Goal: Task Accomplishment & Management: Manage account settings

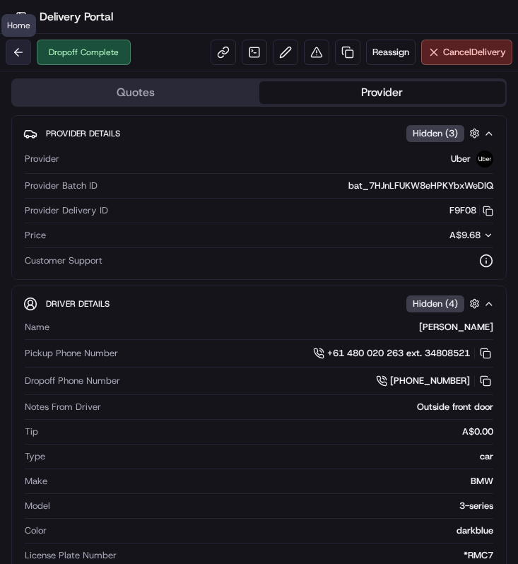
click at [12, 54] on button at bounding box center [18, 52] width 25 height 25
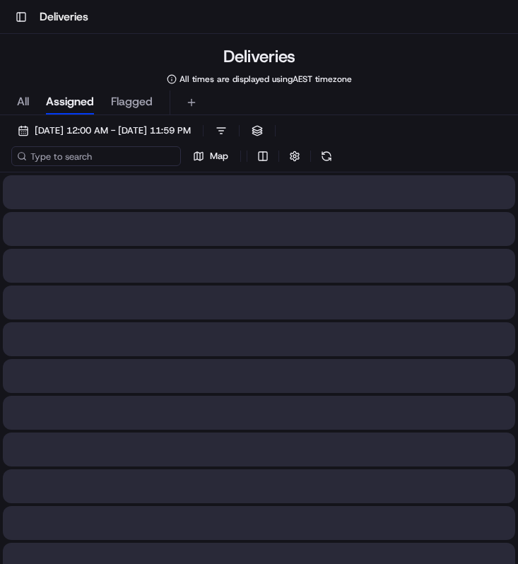
click at [103, 161] on input at bounding box center [95, 156] width 169 height 20
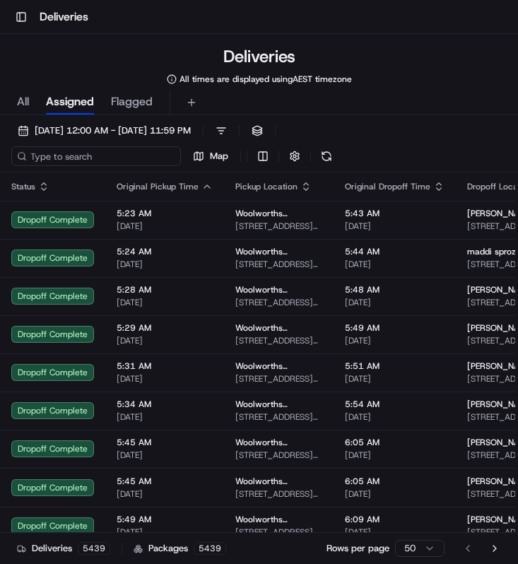
paste input "Kelsey Mckeown"
type input "Kelsey Mckeown"
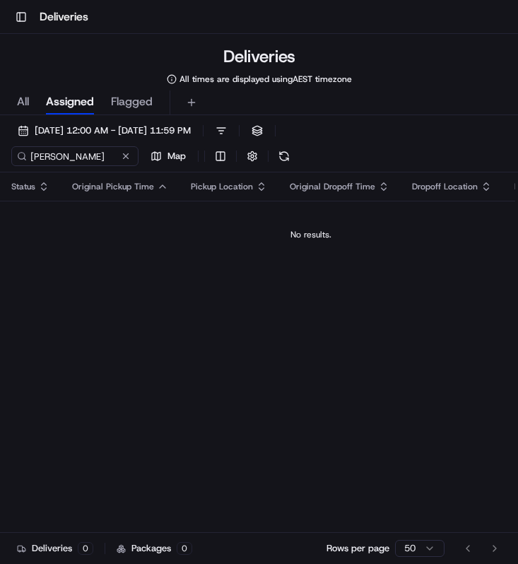
click at [26, 102] on span "All" at bounding box center [23, 101] width 12 height 17
click at [124, 157] on button at bounding box center [126, 156] width 14 height 14
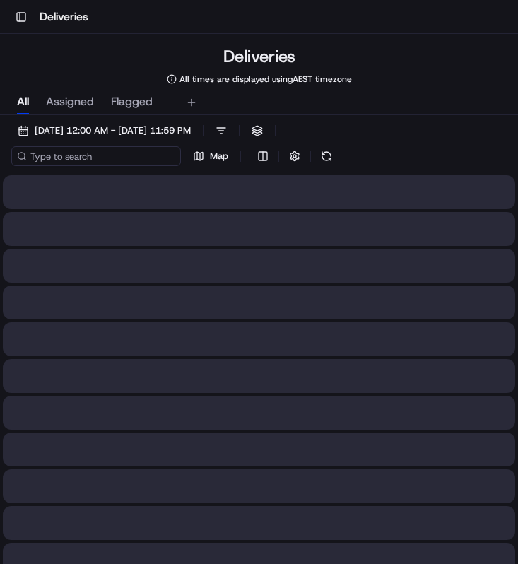
click at [102, 158] on input at bounding box center [95, 156] width 169 height 20
paste input "5e0ae01c-759f-41dd-aca9-e4772eb6dd99"
type input "5e0ae01c-759f-41dd-aca9-e4772eb6dd99"
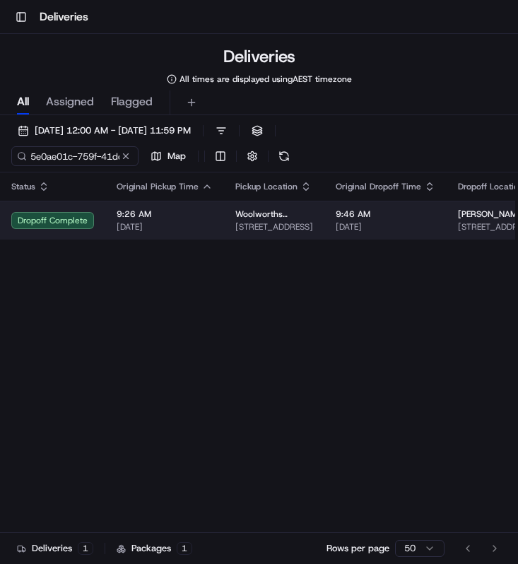
click at [98, 220] on td "Dropoff Complete" at bounding box center [52, 220] width 105 height 39
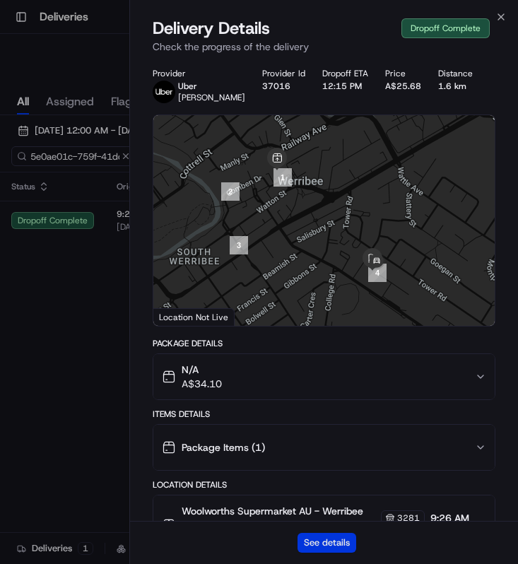
click at [316, 544] on button "See details" at bounding box center [326, 542] width 59 height 20
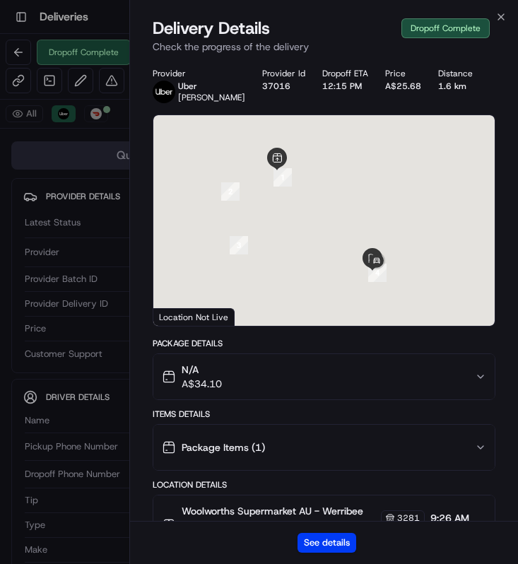
scroll to position [116, 0]
click at [491, 17] on div "Delivery Details Dropoff Complete" at bounding box center [324, 28] width 343 height 23
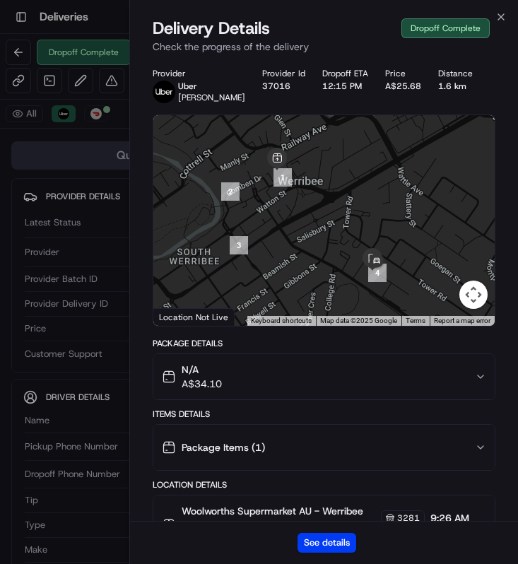
click at [493, 13] on div "Close Delivery Details Dropoff Complete Check the progress of the delivery Prov…" at bounding box center [323, 282] width 388 height 564
click at [500, 13] on icon "button" at bounding box center [500, 16] width 11 height 11
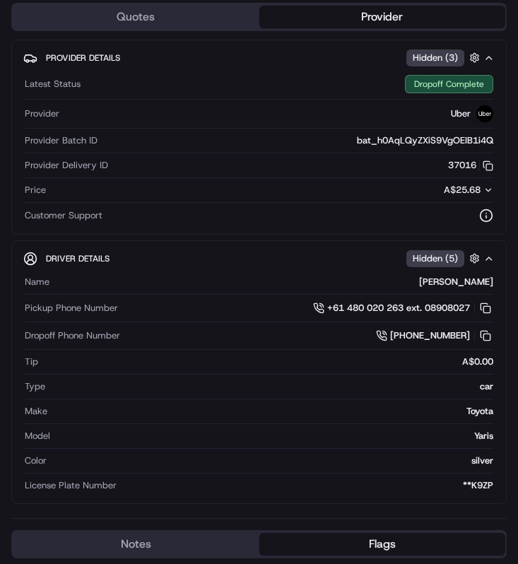
scroll to position [371, 0]
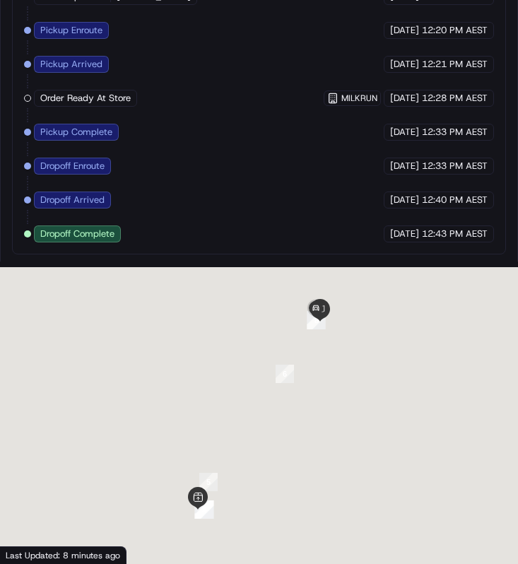
scroll to position [1051, 0]
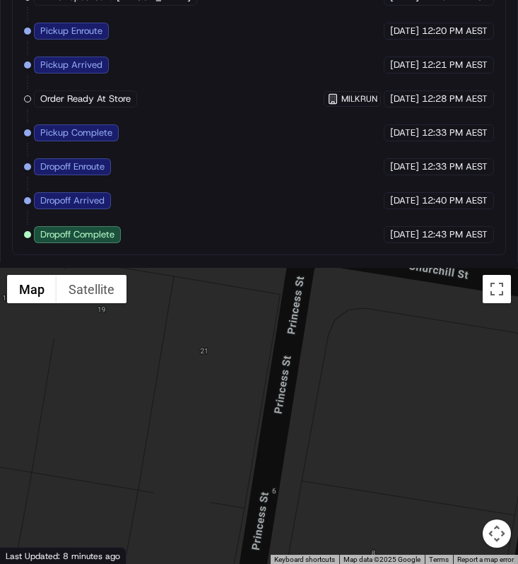
click at [341, 333] on div at bounding box center [259, 416] width 518 height 297
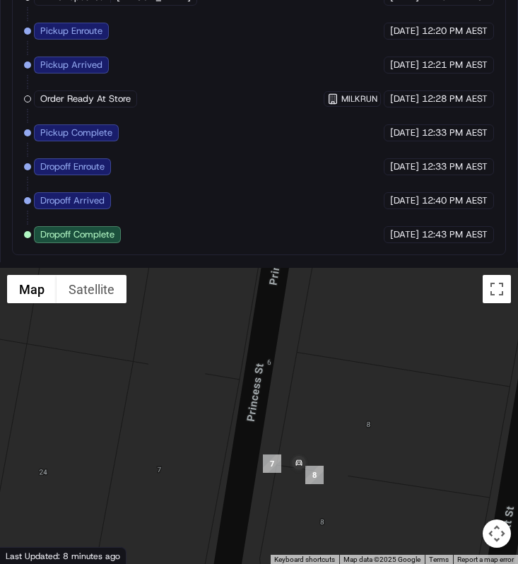
drag, startPoint x: 344, startPoint y: 422, endPoint x: 339, endPoint y: 307, distance: 114.5
click at [339, 307] on div at bounding box center [259, 416] width 518 height 297
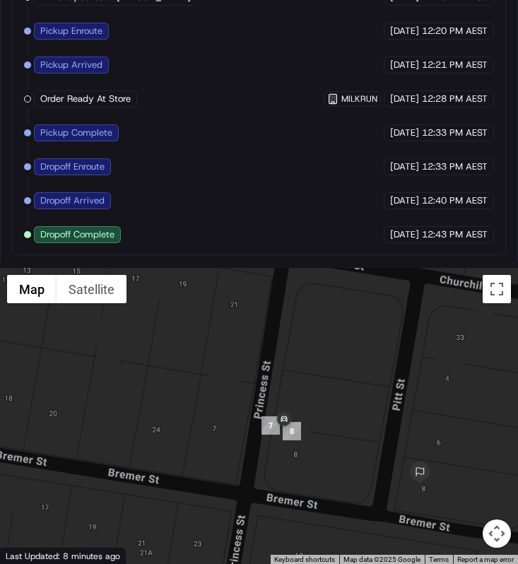
drag, startPoint x: 339, startPoint y: 415, endPoint x: 301, endPoint y: 409, distance: 38.7
click at [301, 409] on div at bounding box center [259, 416] width 518 height 297
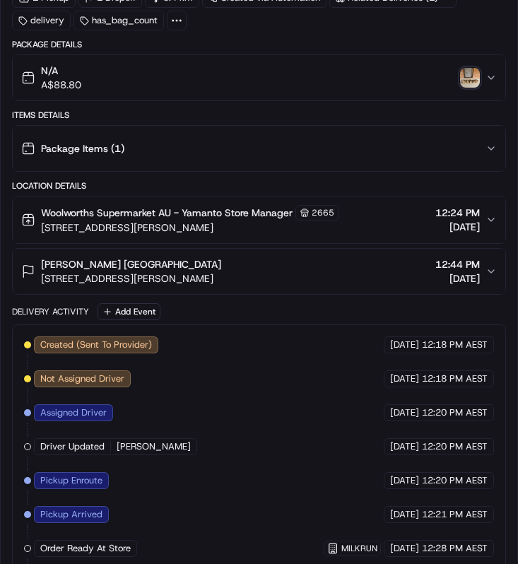
scroll to position [597, 0]
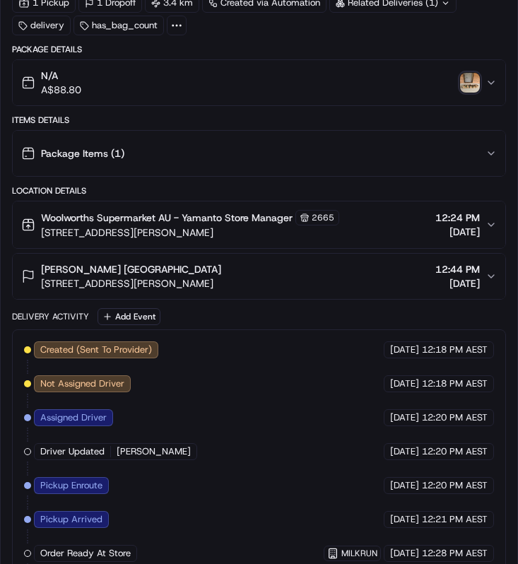
click at [468, 78] on img "button" at bounding box center [470, 83] width 20 height 20
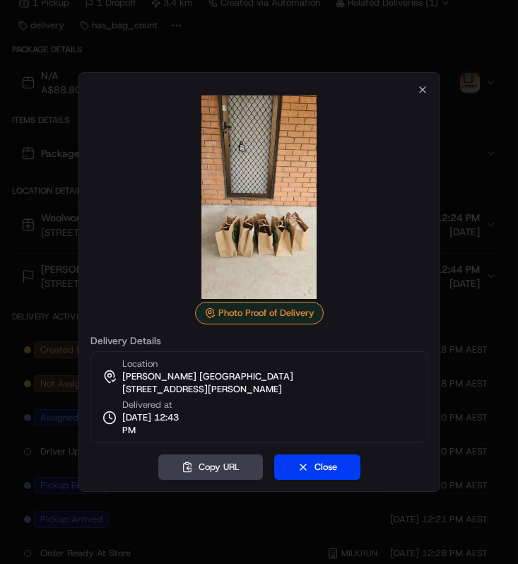
click at [458, 120] on div at bounding box center [259, 282] width 518 height 564
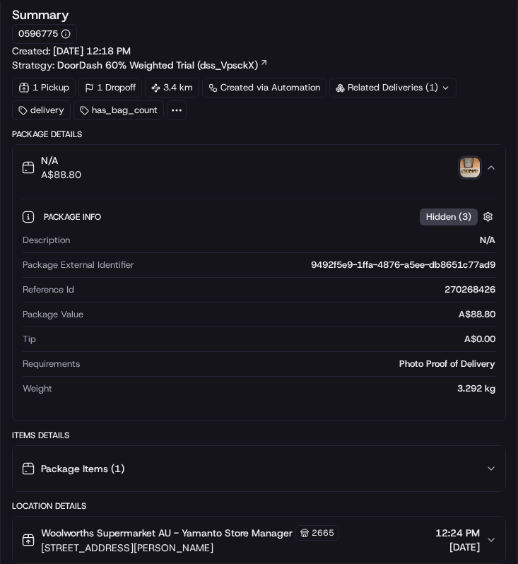
scroll to position [513, 0]
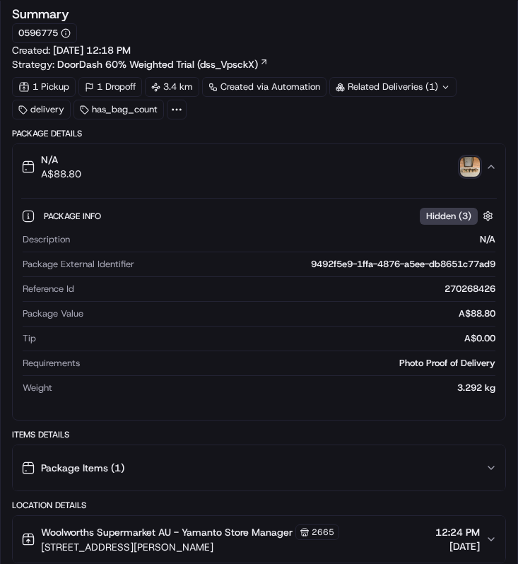
click at [468, 161] on img "button" at bounding box center [470, 167] width 20 height 20
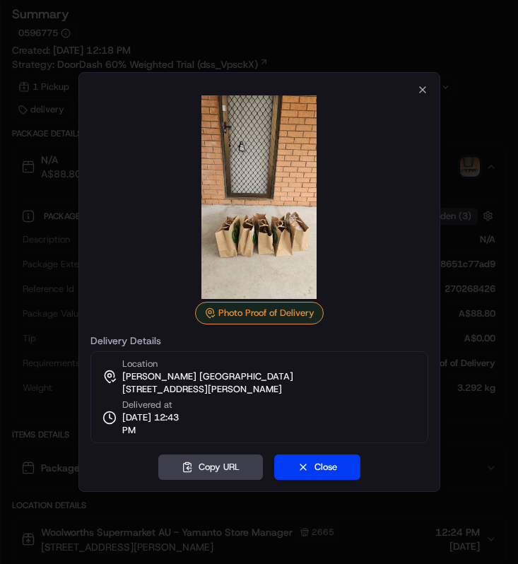
click at [470, 141] on div at bounding box center [259, 282] width 518 height 564
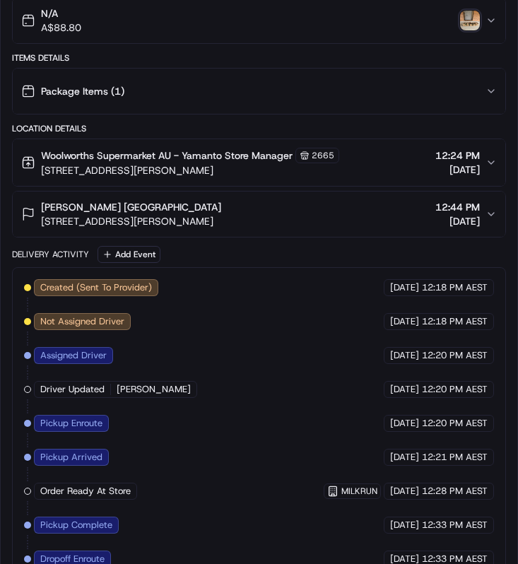
scroll to position [648, 0]
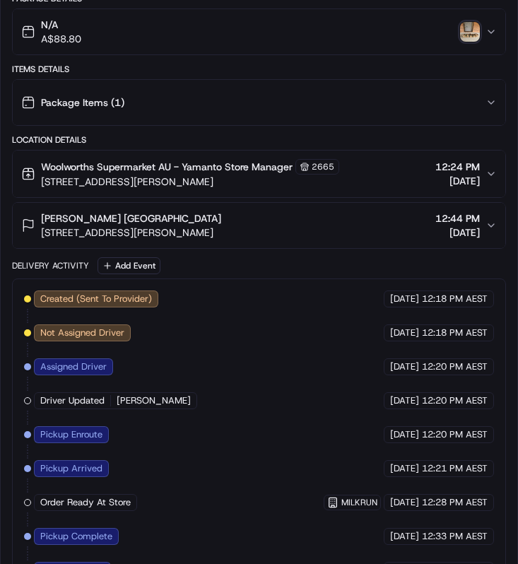
click at [249, 223] on div "Tanya Ireland 8 Pitt St, Churchill, QLD 4305, AU 12:44 PM 20/09/2025" at bounding box center [253, 225] width 464 height 28
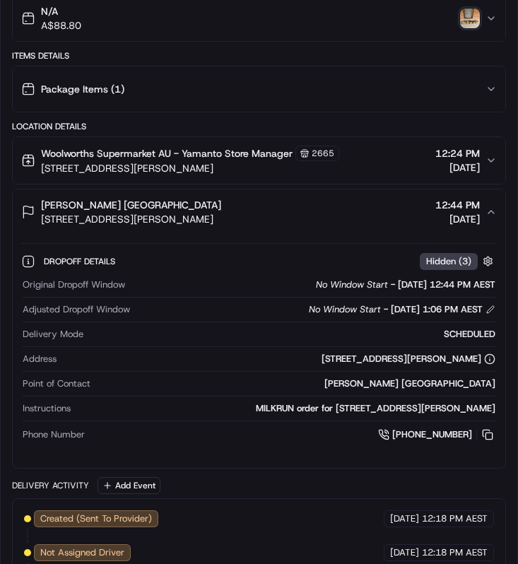
scroll to position [666, 0]
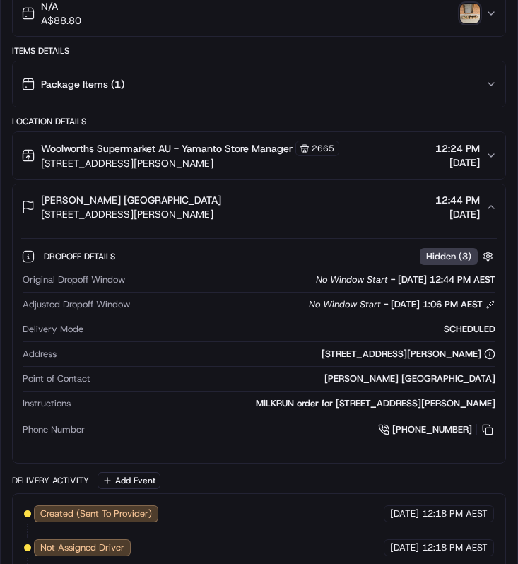
click at [472, 11] on img "button" at bounding box center [470, 14] width 20 height 20
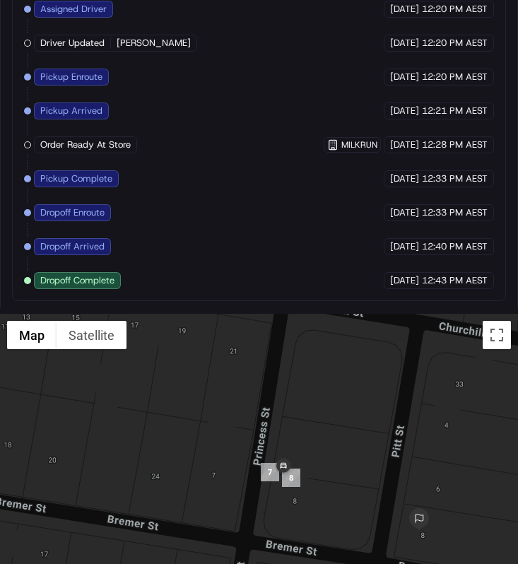
scroll to position [1285, 0]
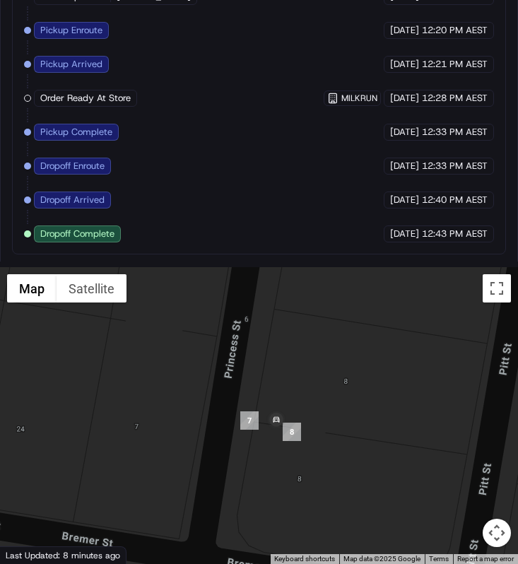
drag, startPoint x: 333, startPoint y: 470, endPoint x: 278, endPoint y: 398, distance: 90.3
click at [278, 398] on div at bounding box center [259, 415] width 518 height 297
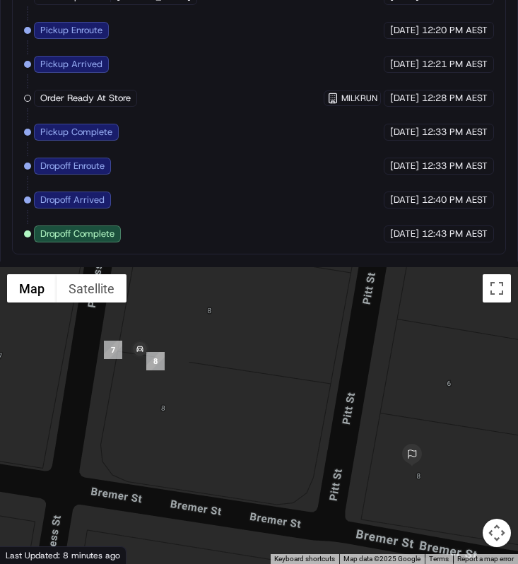
drag, startPoint x: 343, startPoint y: 452, endPoint x: 434, endPoint y: 445, distance: 91.4
click at [434, 445] on div at bounding box center [259, 415] width 518 height 297
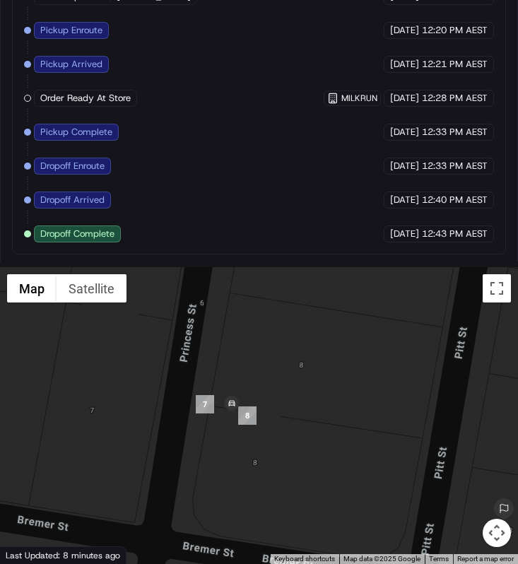
drag, startPoint x: 247, startPoint y: 379, endPoint x: 339, endPoint y: 436, distance: 108.2
click at [339, 436] on div at bounding box center [259, 415] width 518 height 297
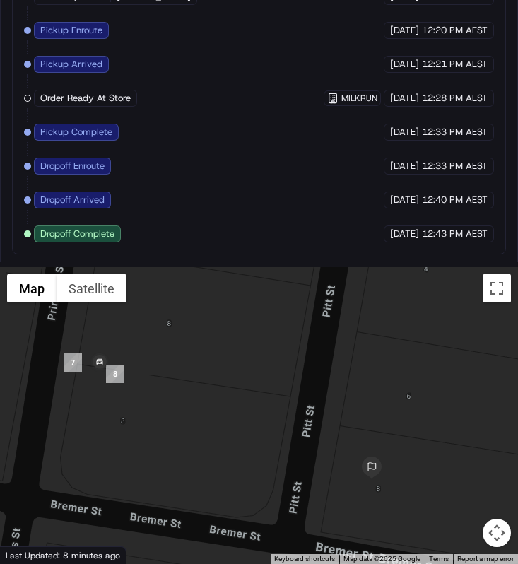
drag, startPoint x: 306, startPoint y: 450, endPoint x: 167, endPoint y: 407, distance: 145.6
click at [167, 407] on div at bounding box center [259, 415] width 518 height 297
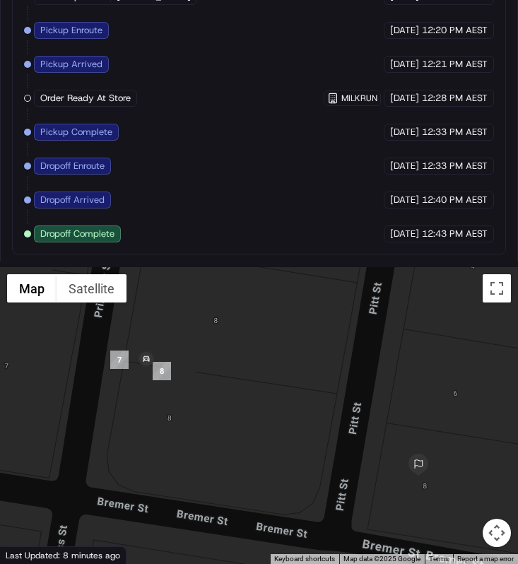
drag, startPoint x: 260, startPoint y: 347, endPoint x: 317, endPoint y: 345, distance: 57.2
click at [319, 346] on div at bounding box center [259, 415] width 518 height 297
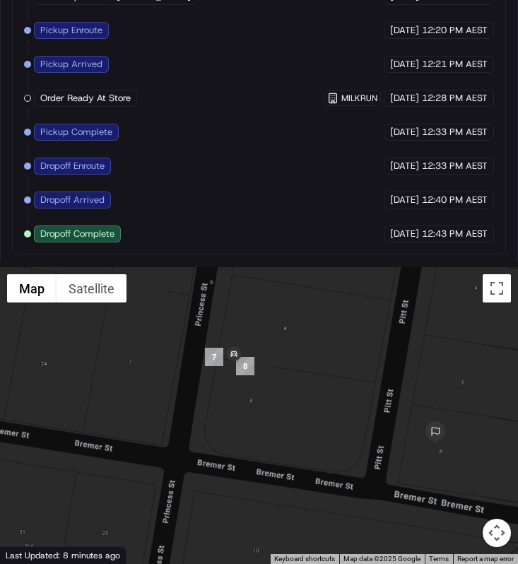
scroll to position [1280, 0]
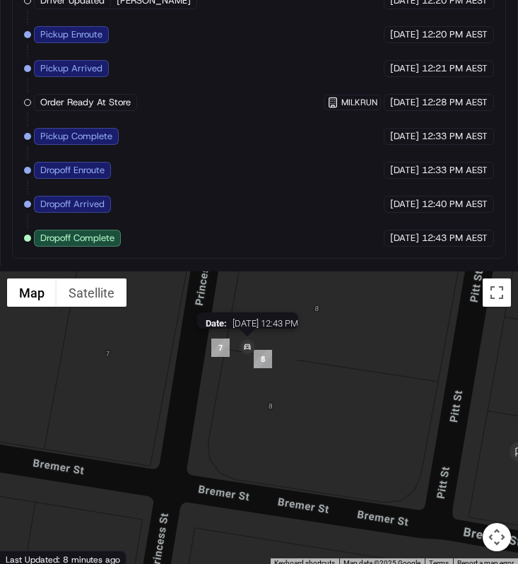
drag, startPoint x: 236, startPoint y: 344, endPoint x: 236, endPoint y: 367, distance: 22.6
click at [236, 359] on img at bounding box center [247, 347] width 23 height 23
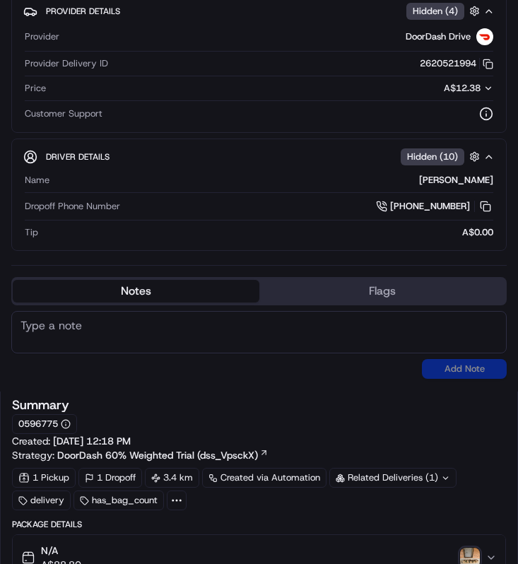
scroll to position [0, 0]
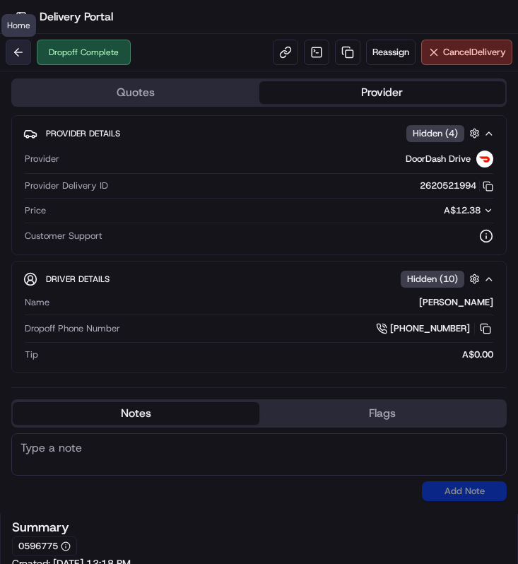
click at [25, 49] on button at bounding box center [18, 52] width 25 height 25
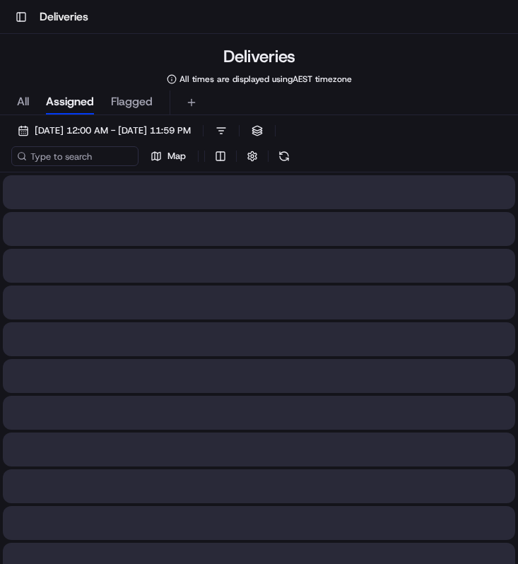
click at [27, 108] on span "All" at bounding box center [23, 101] width 12 height 17
click at [74, 163] on input at bounding box center [95, 156] width 169 height 20
paste input "Kathy Zannino"
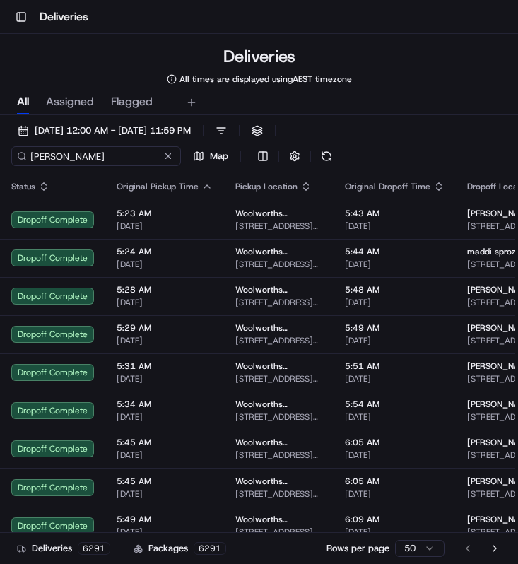
type input "Kathy Zannino"
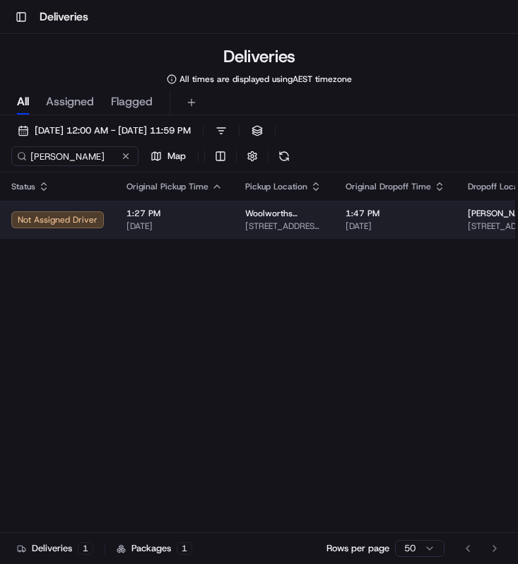
click at [190, 223] on span "[DATE]" at bounding box center [174, 225] width 96 height 11
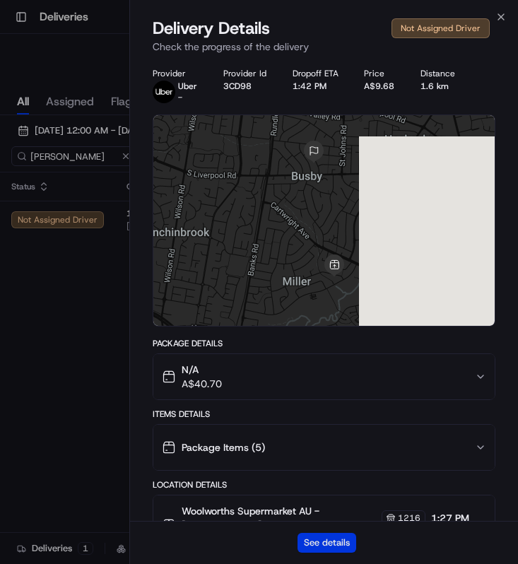
click at [321, 547] on button "See details" at bounding box center [326, 542] width 59 height 20
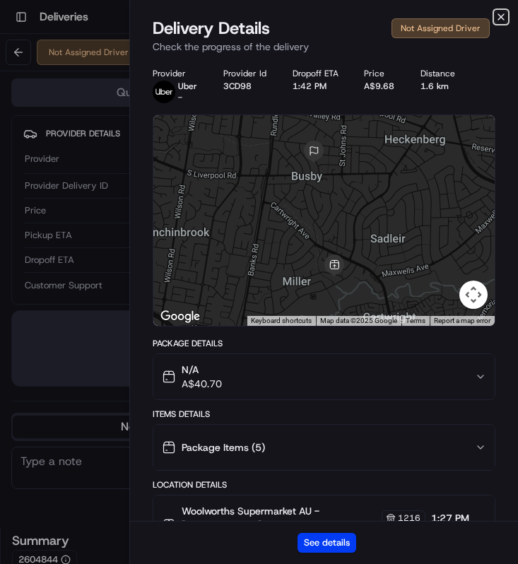
click at [505, 22] on icon "button" at bounding box center [500, 16] width 11 height 11
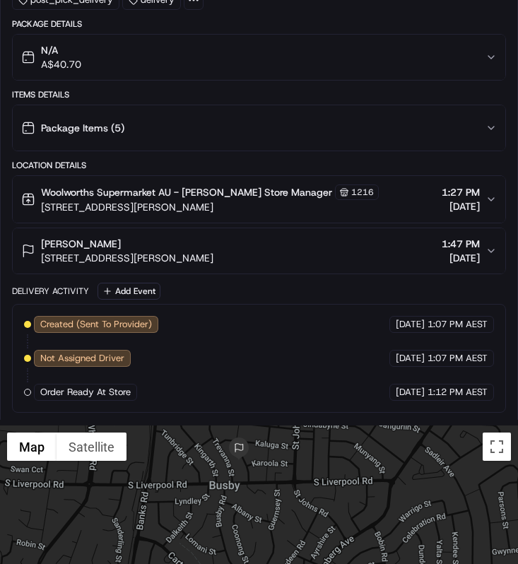
scroll to position [794, 0]
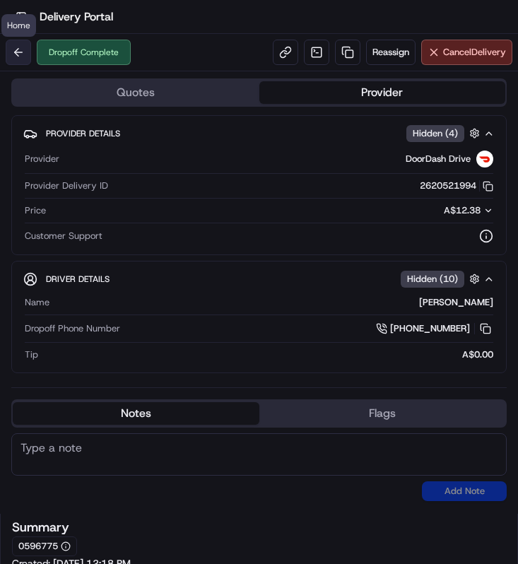
click at [25, 45] on button at bounding box center [18, 52] width 25 height 25
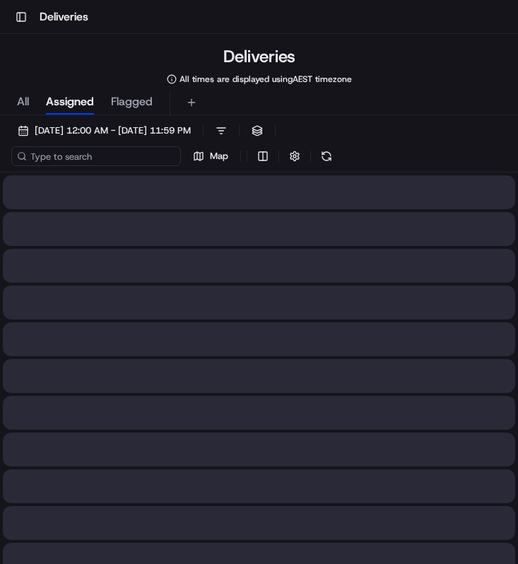
click at [102, 154] on input at bounding box center [95, 156] width 169 height 20
paste input "56aa317a-8a46-4cea-844a-0597546f307c"
type input "56aa317a-8a46-4cea-844a-0597546f307c"
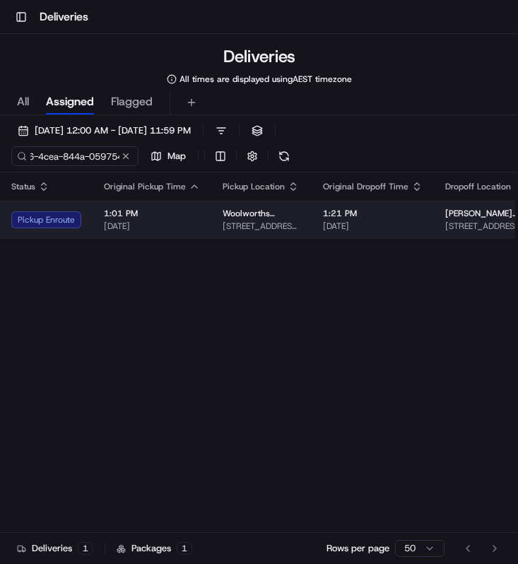
click at [184, 214] on span "1:01 PM" at bounding box center [152, 213] width 96 height 11
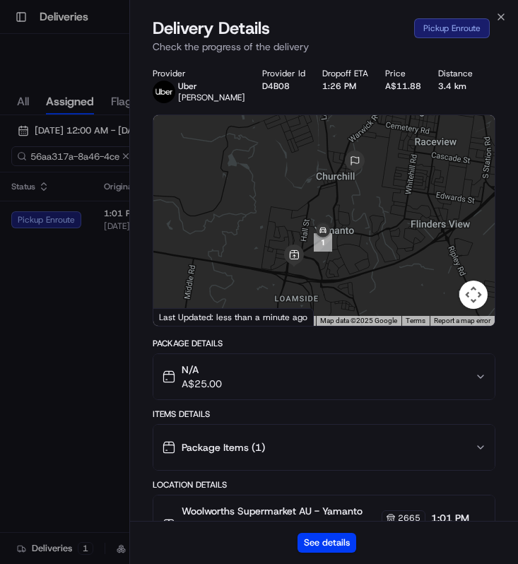
click at [326, 554] on div "See details" at bounding box center [324, 541] width 388 height 43
click at [331, 544] on button "See details" at bounding box center [326, 542] width 59 height 20
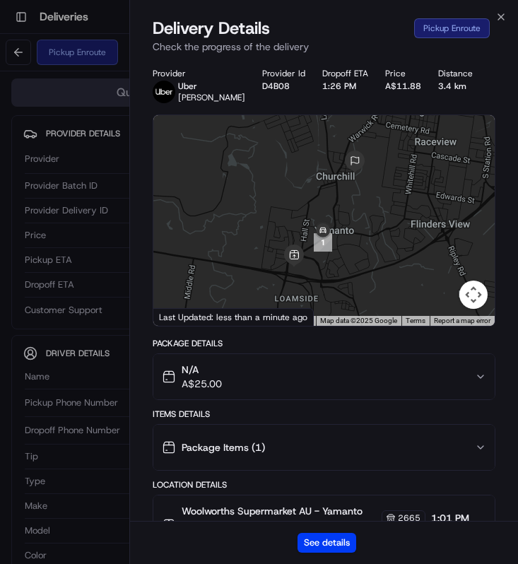
click at [504, 23] on div "Delivery Details Pickup Enroute Check the progress of the delivery" at bounding box center [324, 38] width 388 height 42
click at [504, 18] on icon "button" at bounding box center [500, 16] width 11 height 11
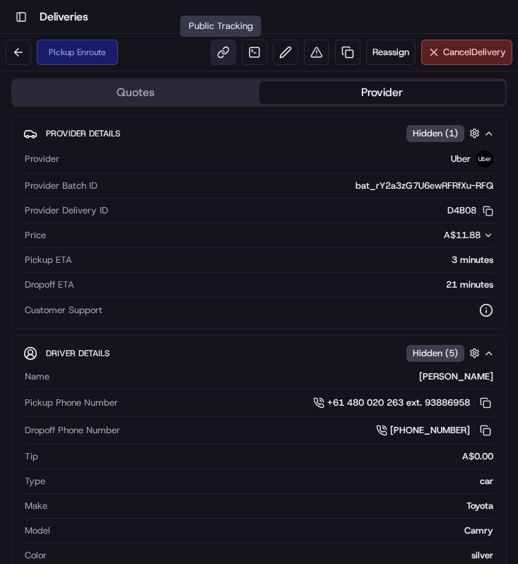
click at [213, 50] on link at bounding box center [222, 52] width 25 height 25
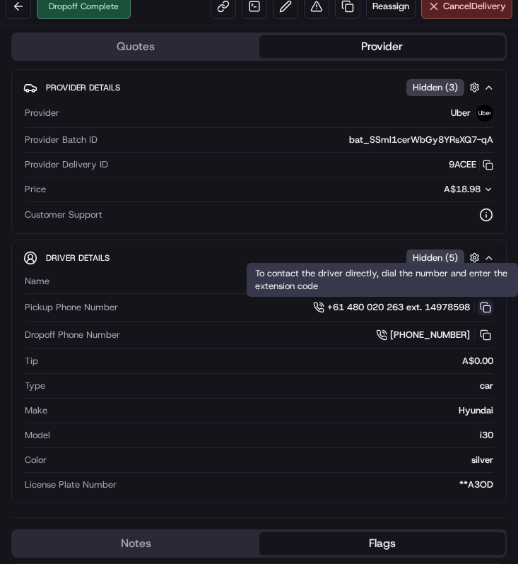
click at [482, 305] on button at bounding box center [485, 307] width 16 height 16
click at [328, 242] on div "Driver Details Hidden ( 5 ) Name KALPESH M. Pickup Phone Number +61 480 020 263…" at bounding box center [258, 370] width 495 height 263
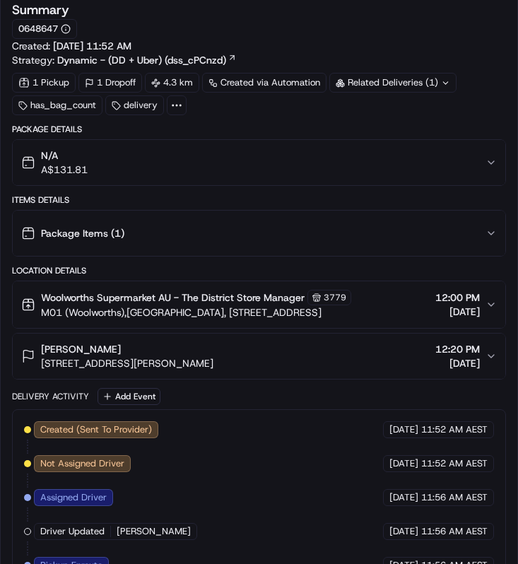
scroll to position [830, 0]
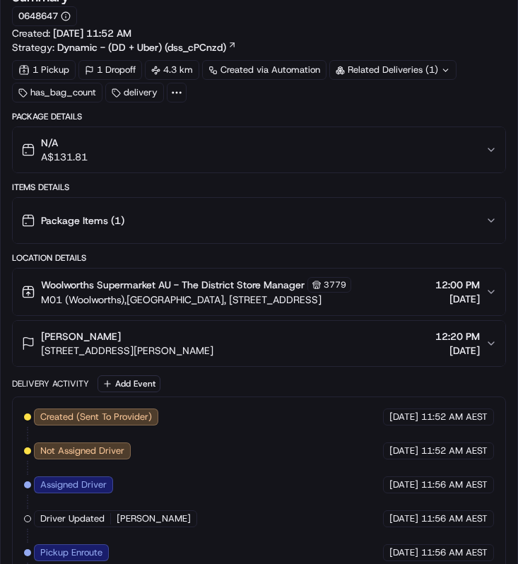
drag, startPoint x: 38, startPoint y: 349, endPoint x: 220, endPoint y: 350, distance: 181.5
click at [220, 350] on div "Stephen George 6 Joseph Rd, Footscray, VIC 3011, AU 12:20 PM 20/09/2025" at bounding box center [253, 343] width 464 height 28
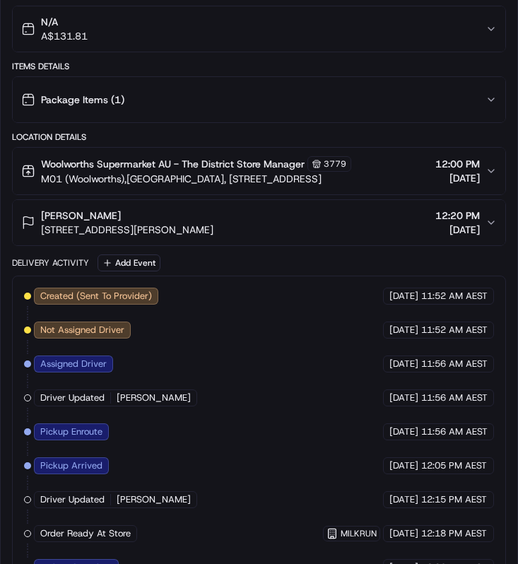
scroll to position [992, 0]
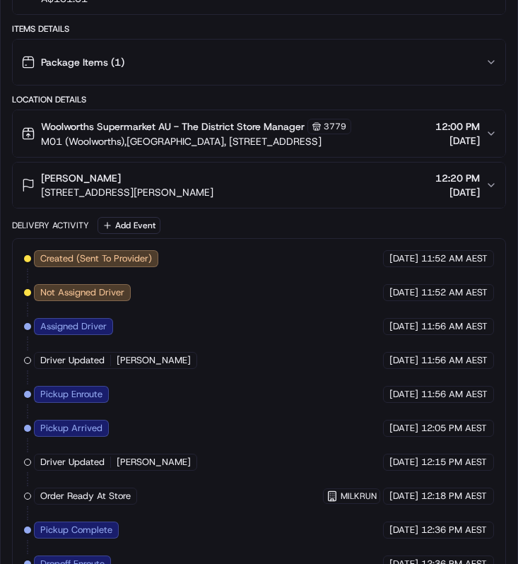
click at [263, 169] on button "Stephen George 6 Joseph Rd, Footscray, VIC 3011, AU 12:20 PM 20/09/2025" at bounding box center [259, 184] width 492 height 45
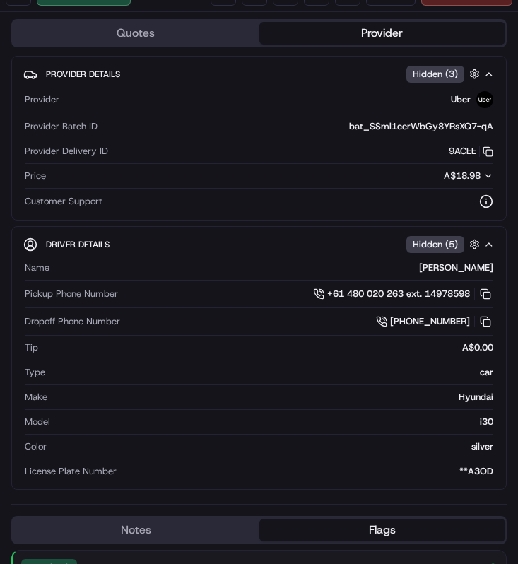
scroll to position [0, 0]
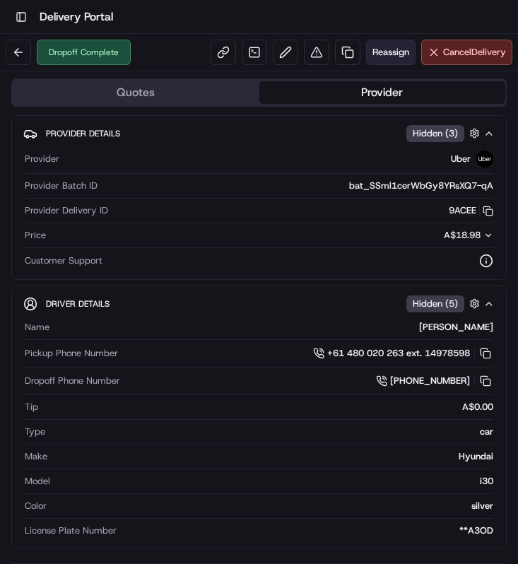
click at [395, 54] on span "Reassign" at bounding box center [390, 52] width 37 height 13
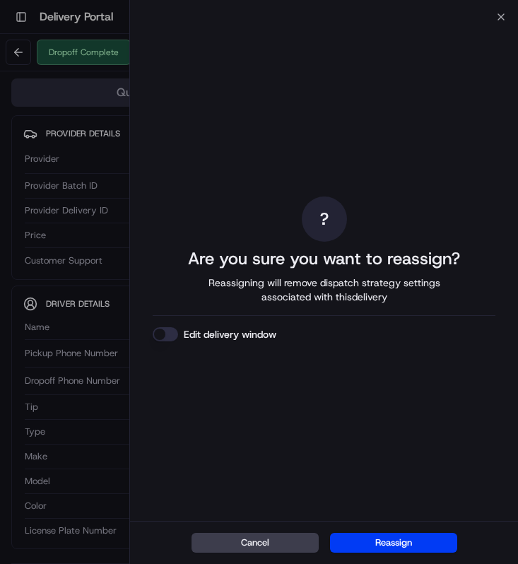
click at [357, 528] on div "Cancel Reassign" at bounding box center [324, 541] width 388 height 43
click at [354, 546] on button "Reassign" at bounding box center [393, 542] width 127 height 20
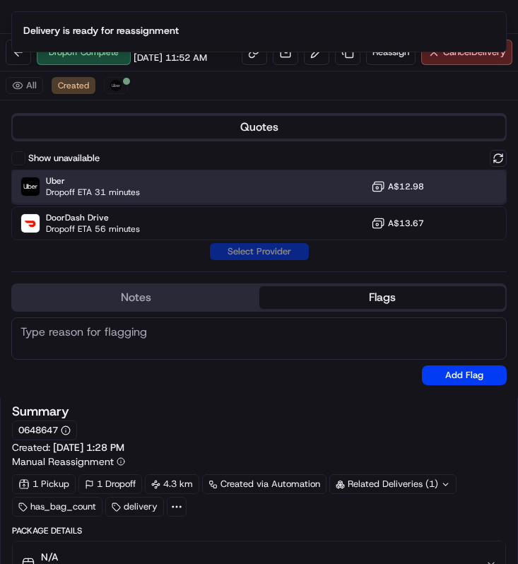
click at [229, 196] on div "Uber Dropoff ETA 31 minutes A$12.98" at bounding box center [258, 186] width 495 height 34
click at [232, 254] on button "Assign Provider" at bounding box center [259, 251] width 100 height 17
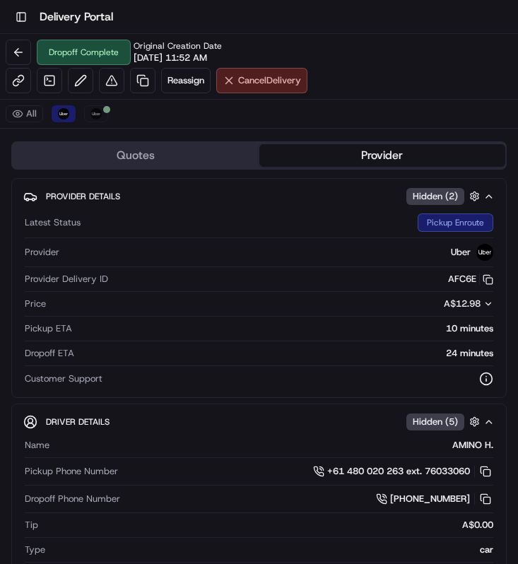
click at [258, 84] on span "Cancel Delivery" at bounding box center [269, 80] width 63 height 13
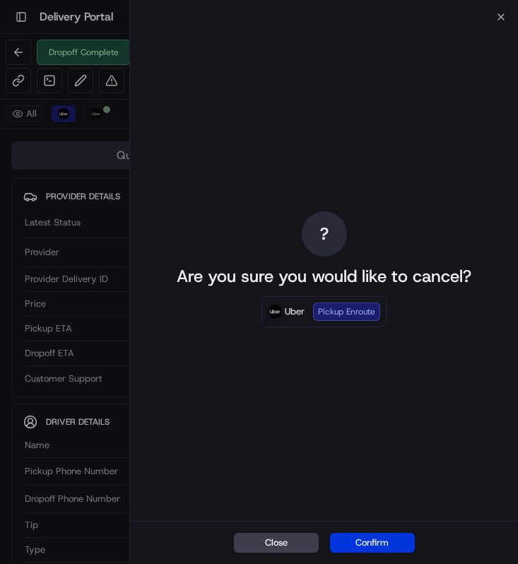
click at [407, 544] on button "Confirm" at bounding box center [372, 542] width 85 height 20
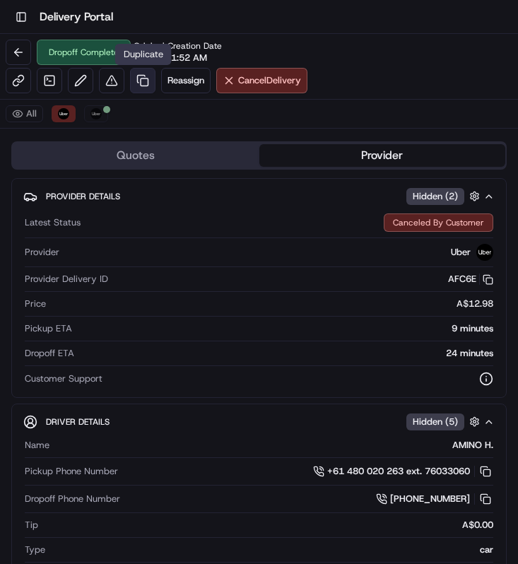
click at [138, 88] on link at bounding box center [142, 80] width 25 height 25
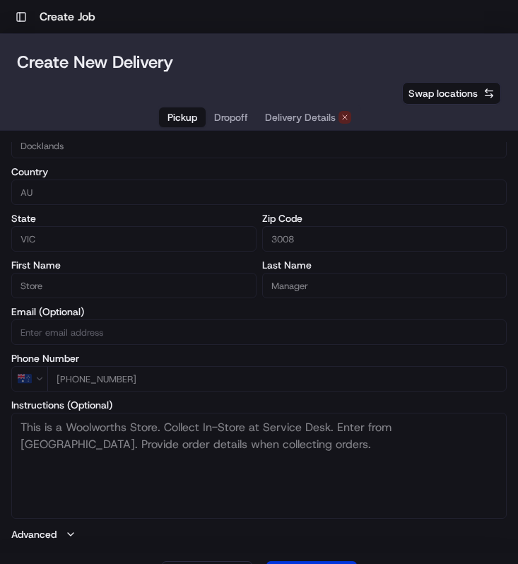
scroll to position [34, 0]
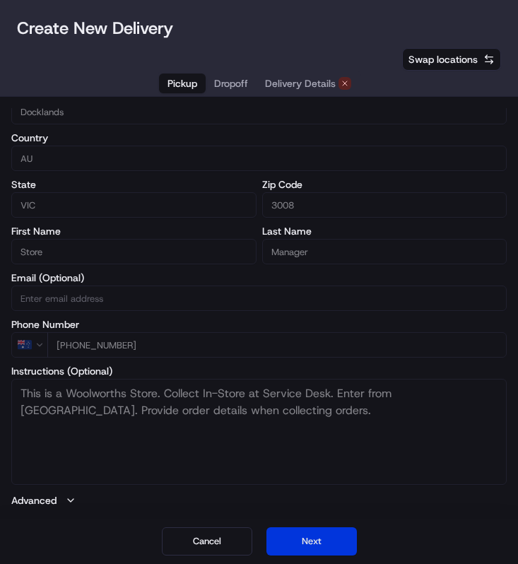
click at [297, 540] on button "Next" at bounding box center [311, 541] width 90 height 28
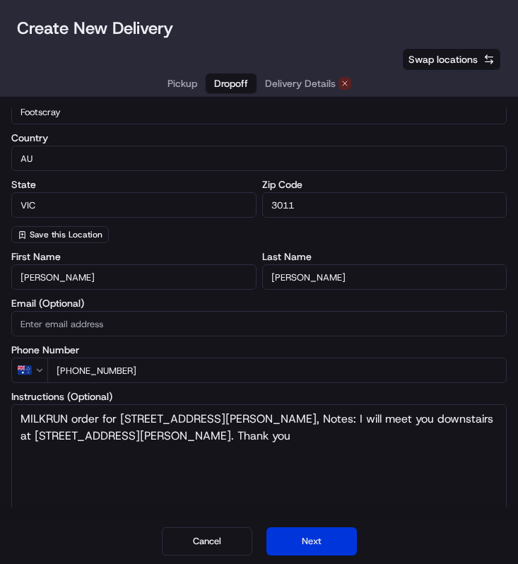
click at [297, 540] on button "Next" at bounding box center [311, 541] width 90 height 28
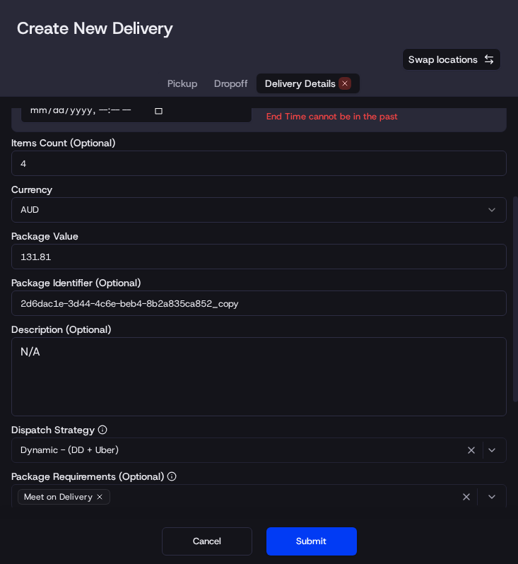
scroll to position [0, 0]
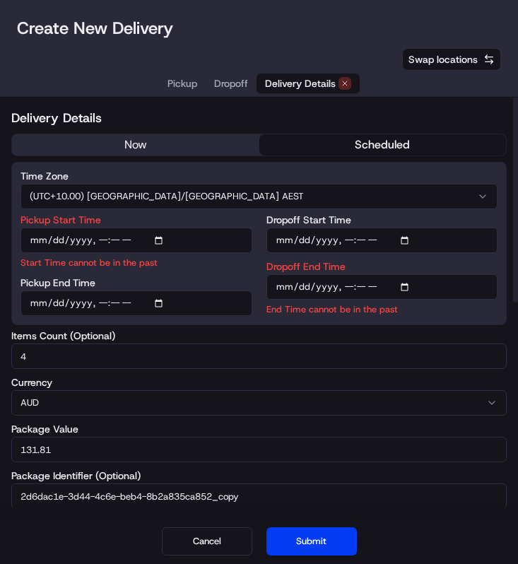
click at [181, 142] on button "now" at bounding box center [135, 144] width 247 height 21
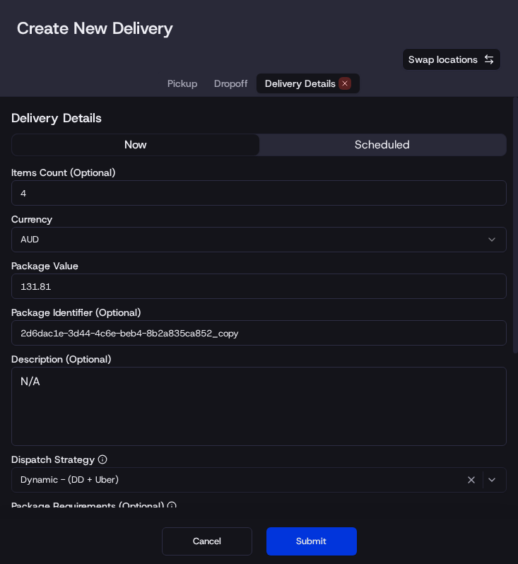
click at [292, 536] on button "Submit" at bounding box center [311, 541] width 90 height 28
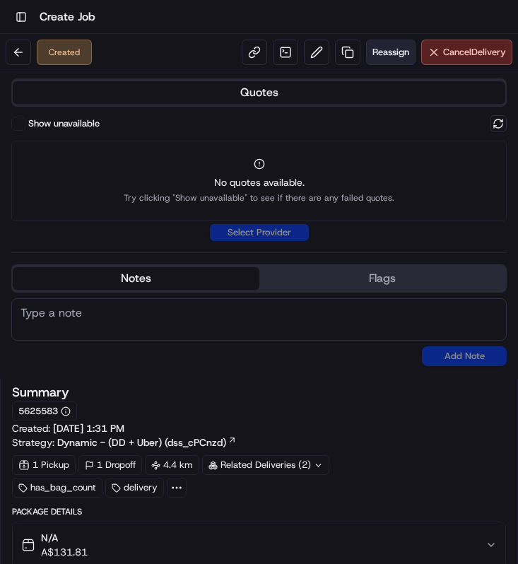
click at [377, 48] on span "Reassign" at bounding box center [390, 52] width 37 height 13
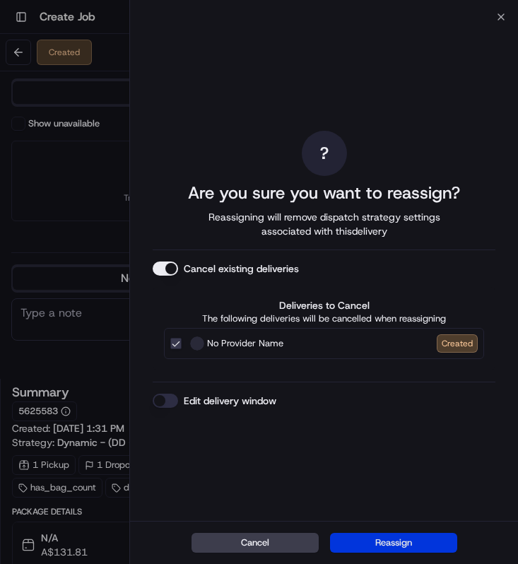
click at [372, 537] on button "Reassign" at bounding box center [393, 542] width 127 height 20
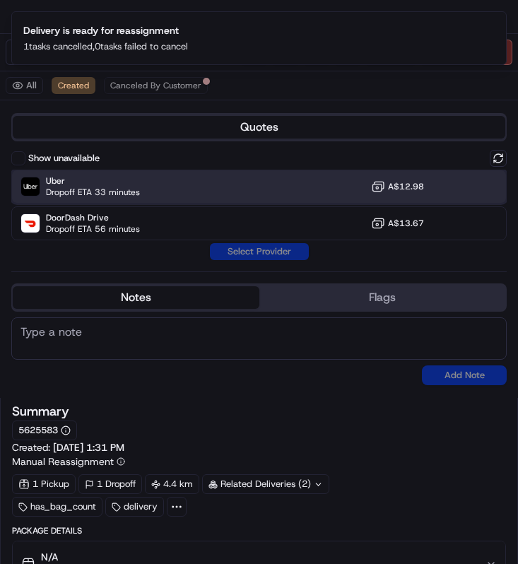
click at [287, 189] on div "Uber Dropoff ETA 33 minutes A$12.98" at bounding box center [258, 186] width 495 height 34
click at [280, 250] on button "Assign Provider" at bounding box center [259, 251] width 100 height 17
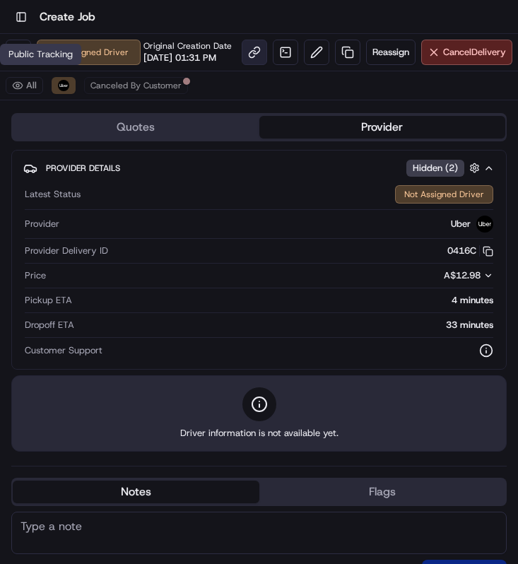
click at [242, 65] on link at bounding box center [254, 52] width 25 height 25
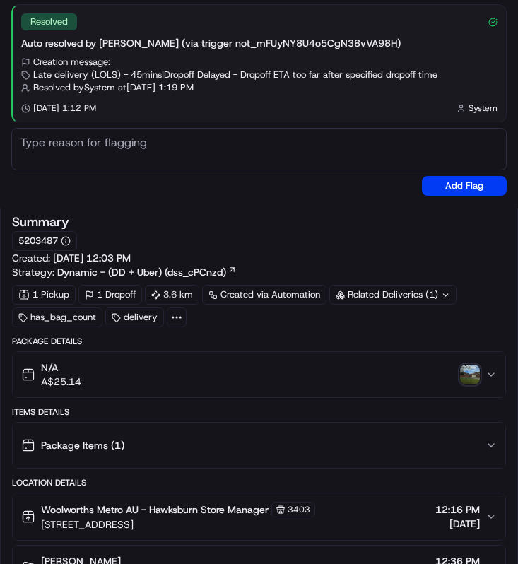
scroll to position [593, 0]
